Goal: Find specific page/section: Find specific page/section

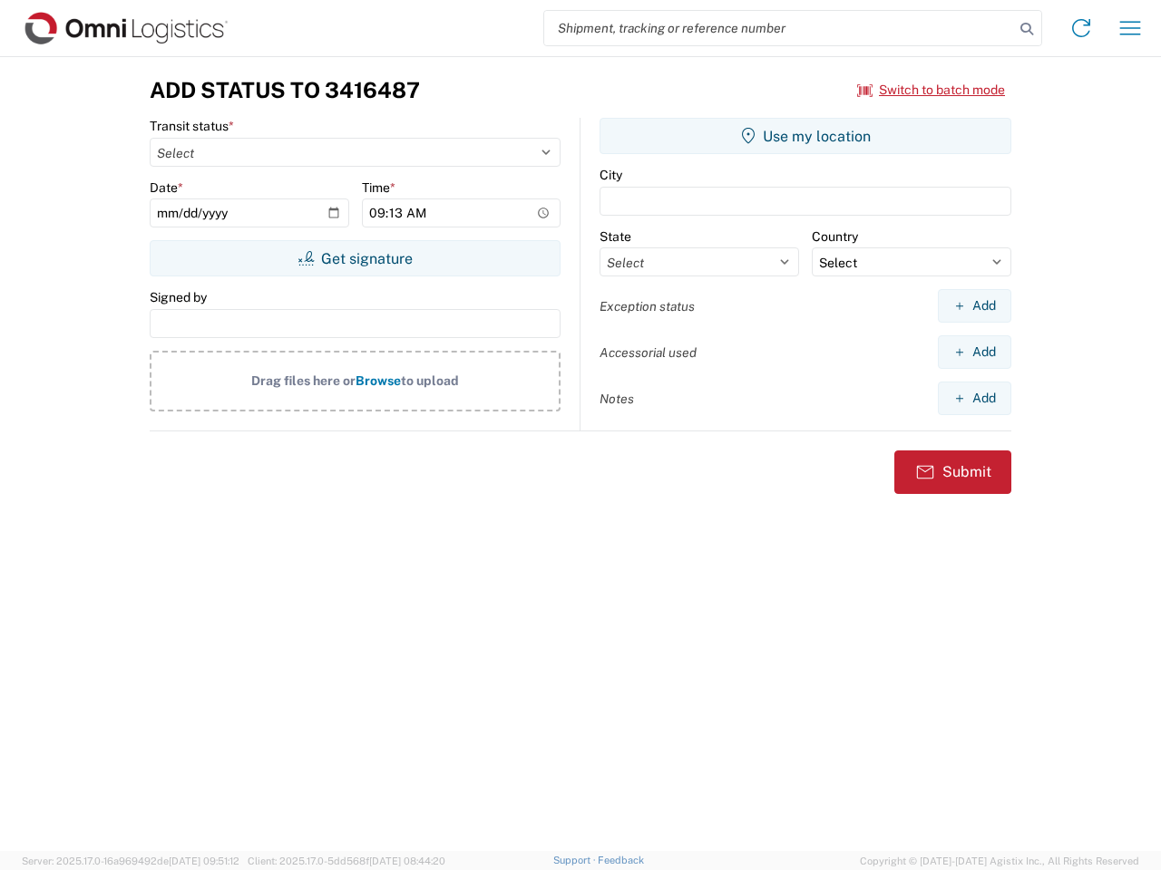
click at [779, 28] on input "search" at bounding box center [779, 28] width 470 height 34
click at [1026, 29] on icon at bounding box center [1026, 28] width 25 height 25
click at [1081, 28] on icon at bounding box center [1080, 28] width 29 height 29
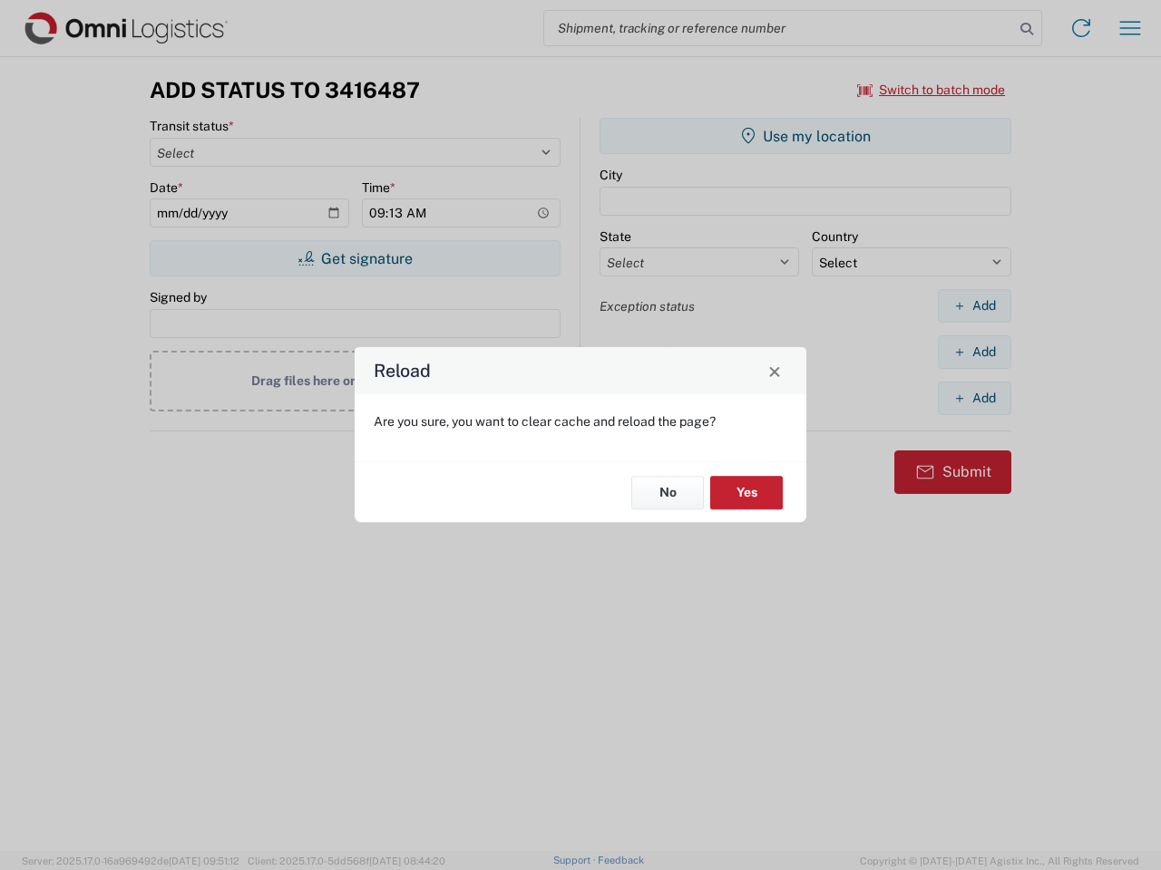
click at [931, 90] on div "Reload Are you sure, you want to clear cache and reload the page? No Yes" at bounding box center [580, 435] width 1161 height 870
click at [355, 258] on div "Reload Are you sure, you want to clear cache and reload the page? No Yes" at bounding box center [580, 435] width 1161 height 870
click at [805, 136] on div "Reload Are you sure, you want to clear cache and reload the page? No Yes" at bounding box center [580, 435] width 1161 height 870
click at [974, 306] on div "Reload Are you sure, you want to clear cache and reload the page? No Yes" at bounding box center [580, 435] width 1161 height 870
click at [974, 352] on div "Reload Are you sure, you want to clear cache and reload the page? No Yes" at bounding box center [580, 435] width 1161 height 870
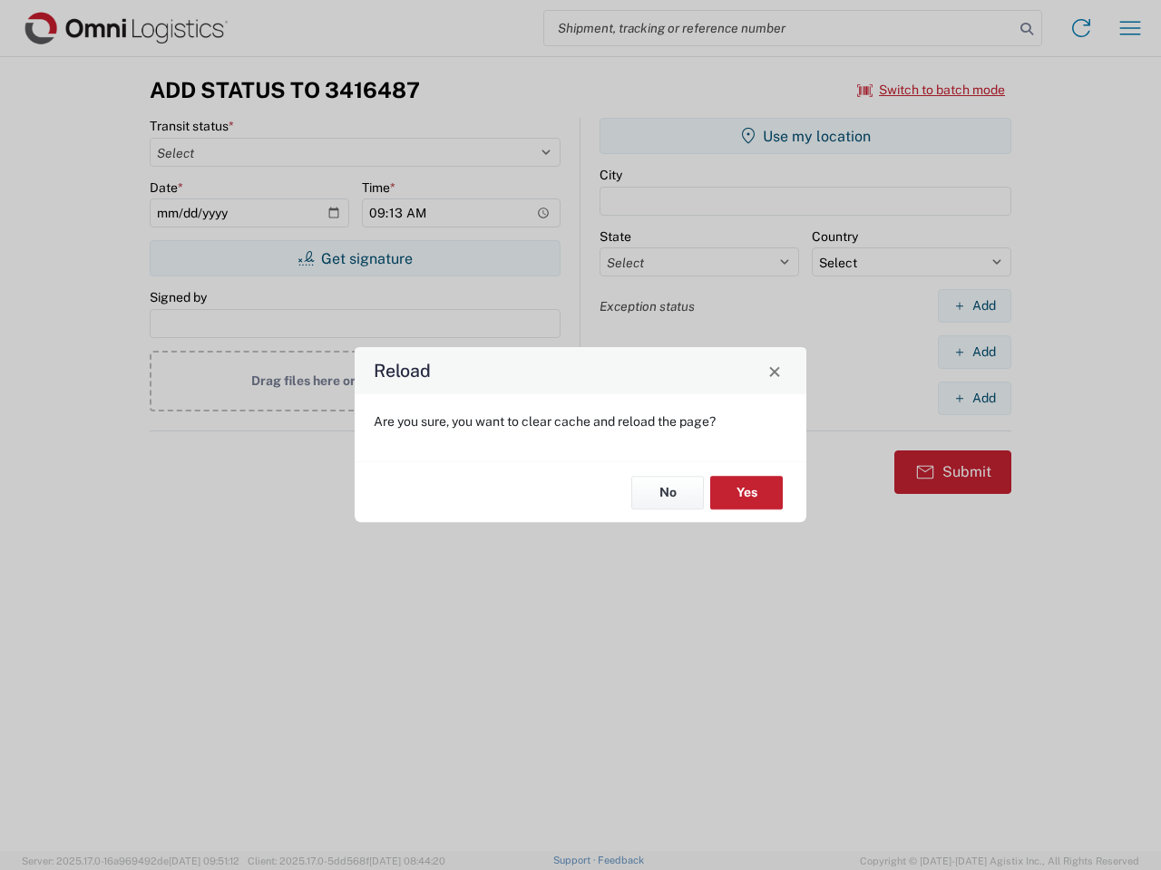
click at [974, 398] on div "Reload Are you sure, you want to clear cache and reload the page? No Yes" at bounding box center [580, 435] width 1161 height 870
